Goal: Find specific page/section: Find specific page/section

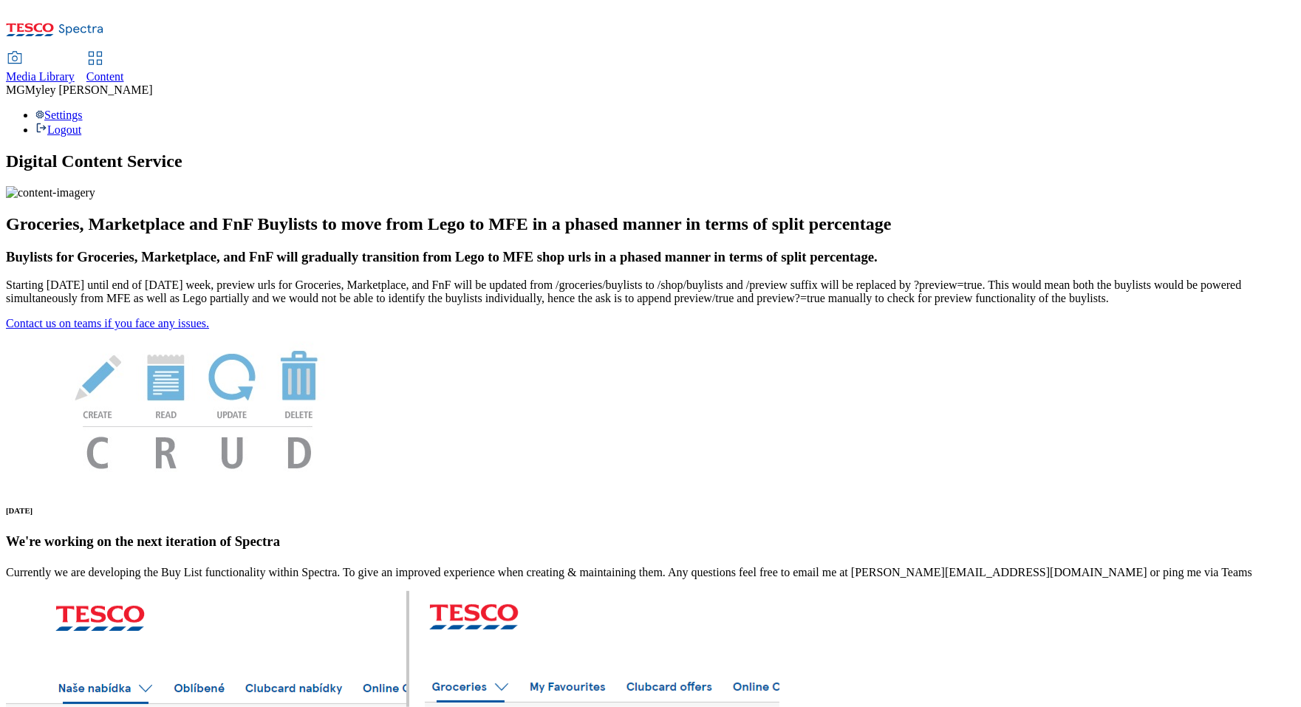
click at [75, 70] on span "Media Library" at bounding box center [40, 76] width 69 height 13
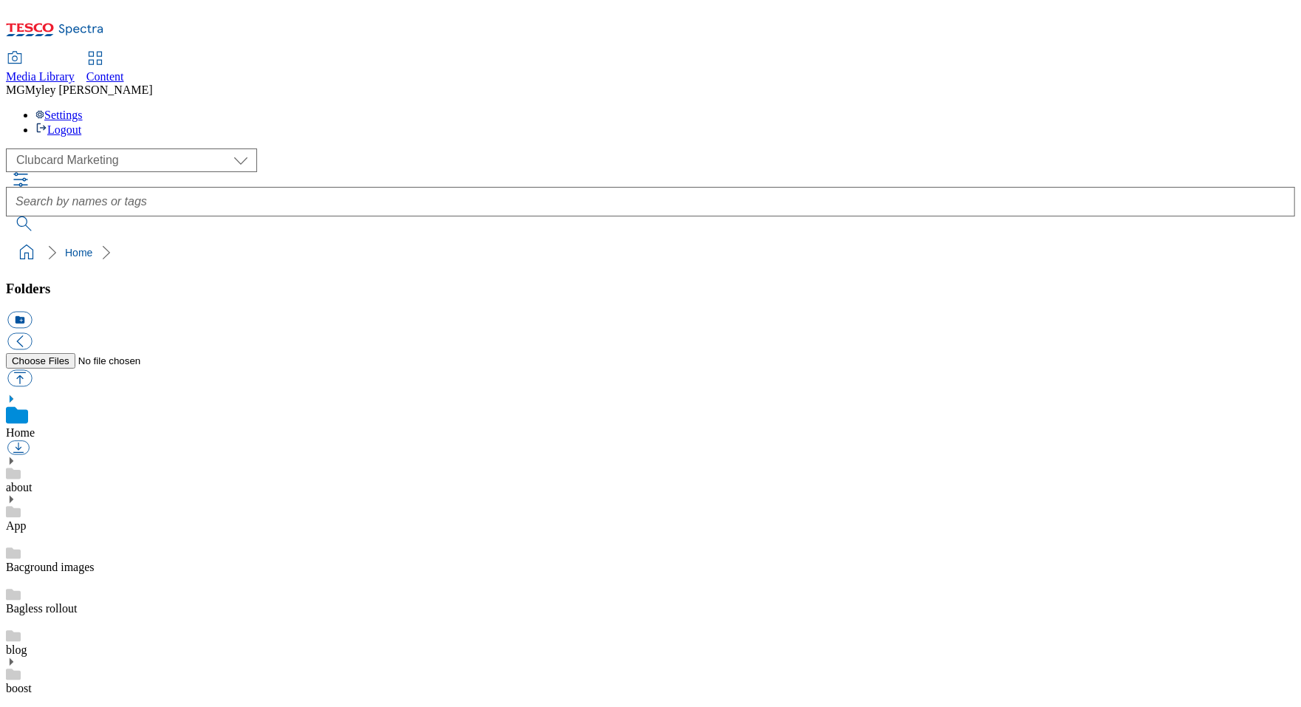
click at [112, 148] on div "( optional ) Clubcard Marketing Dotcom UK GHS Marketing UK GHS ROI iGHS Marketi…" at bounding box center [650, 160] width 1289 height 24
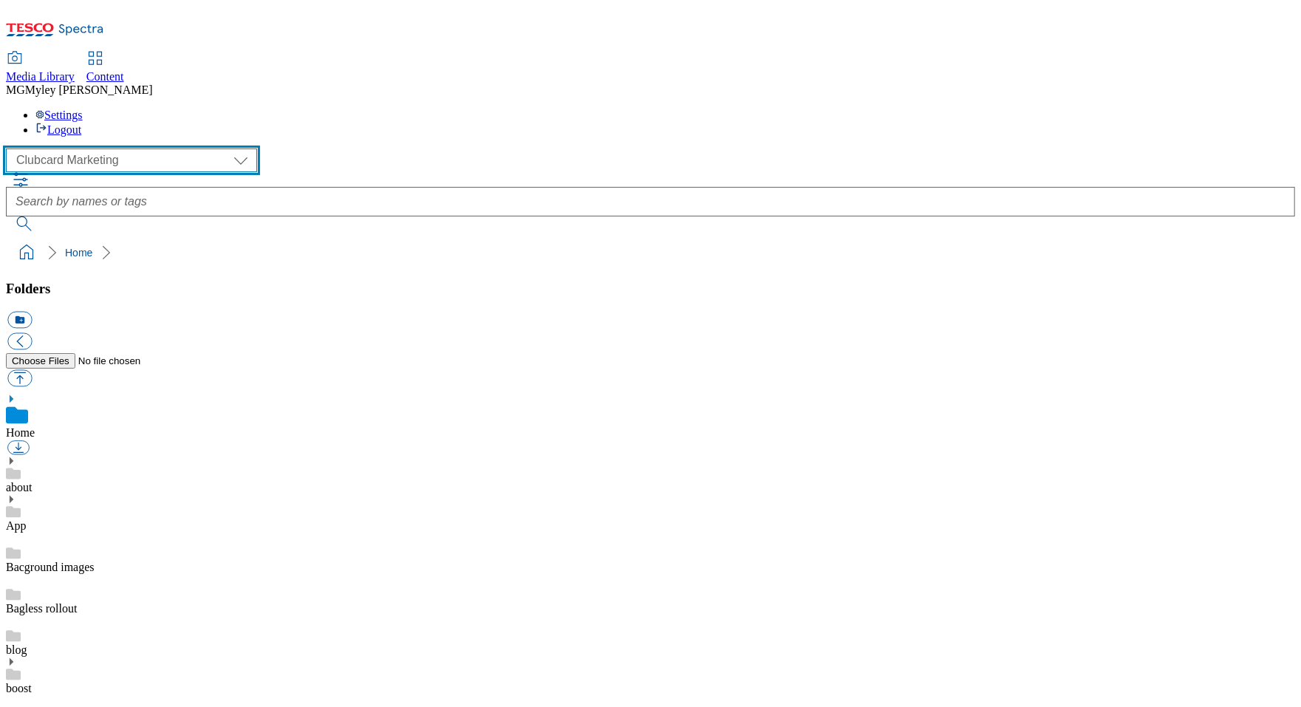
click at [112, 148] on select "Clubcard Marketing Dotcom UK GHS Marketing UK GHS ROI iGHS Marketing CE MCA CZ …" at bounding box center [131, 160] width 251 height 24
select select "flare-ghs-roi"
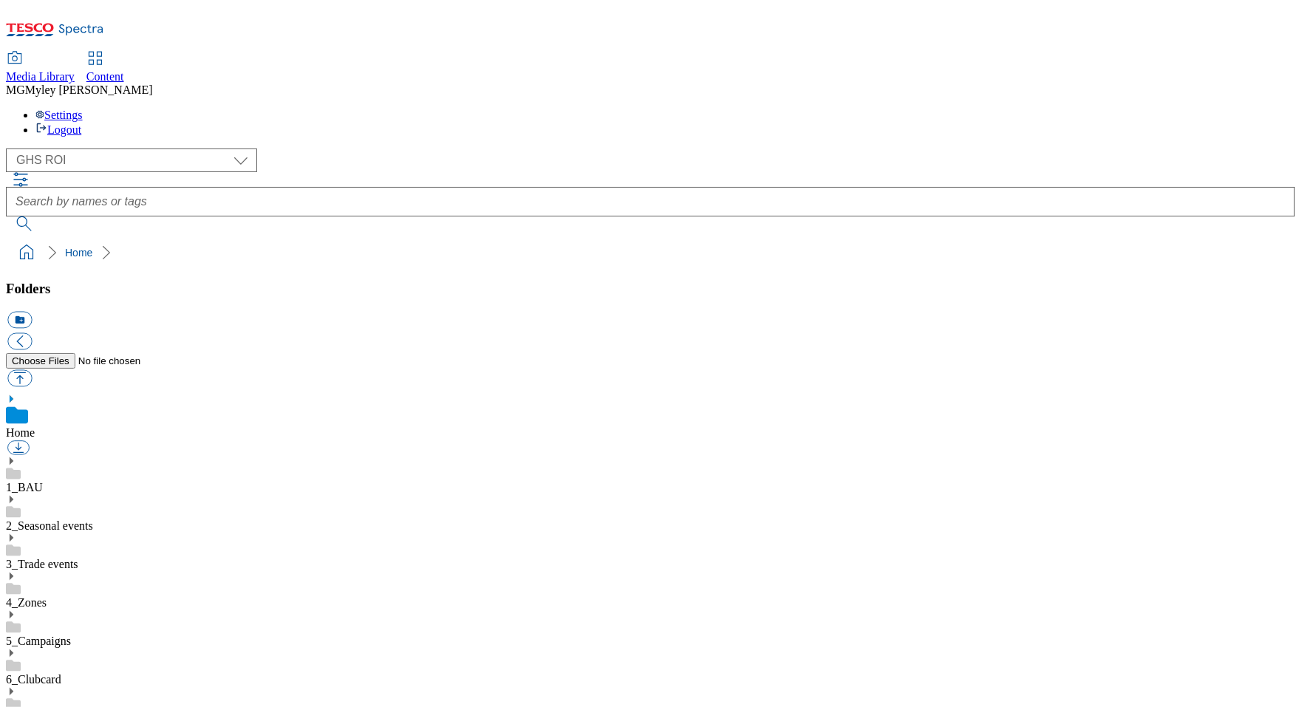
scroll to position [237, 0]
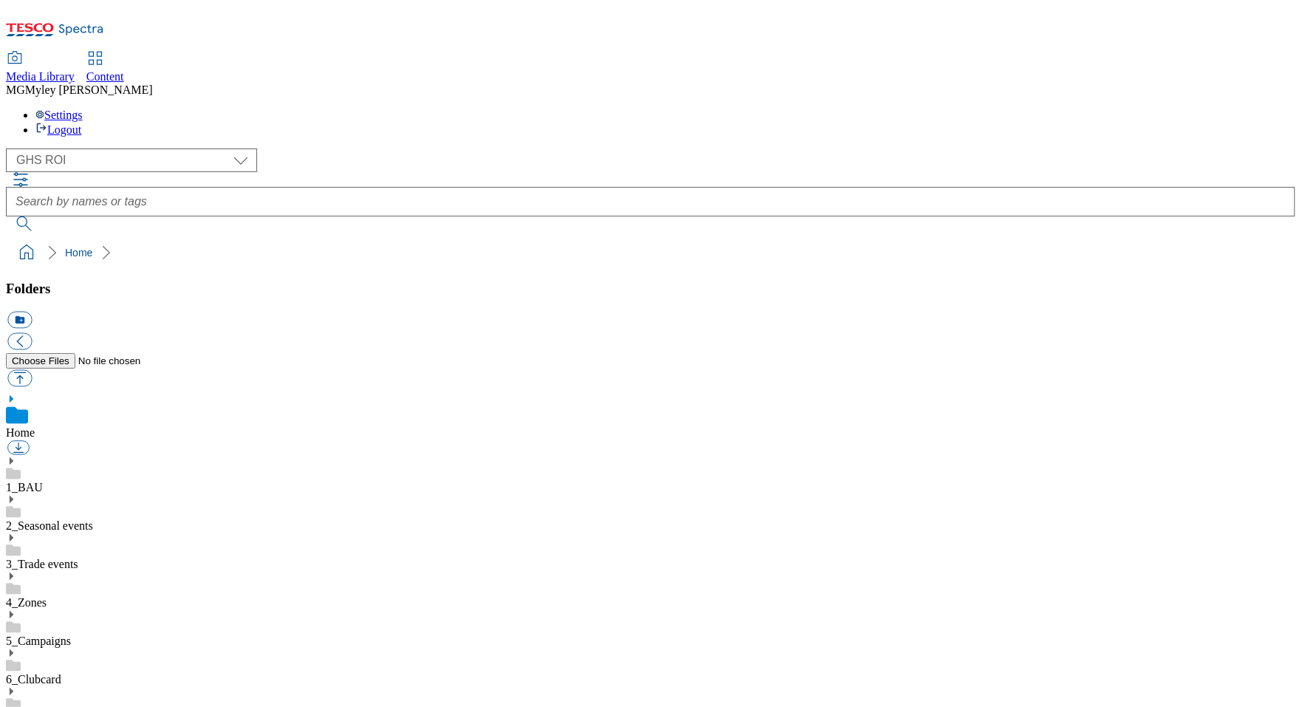
scroll to position [801, 0]
